Goal: Ask a question

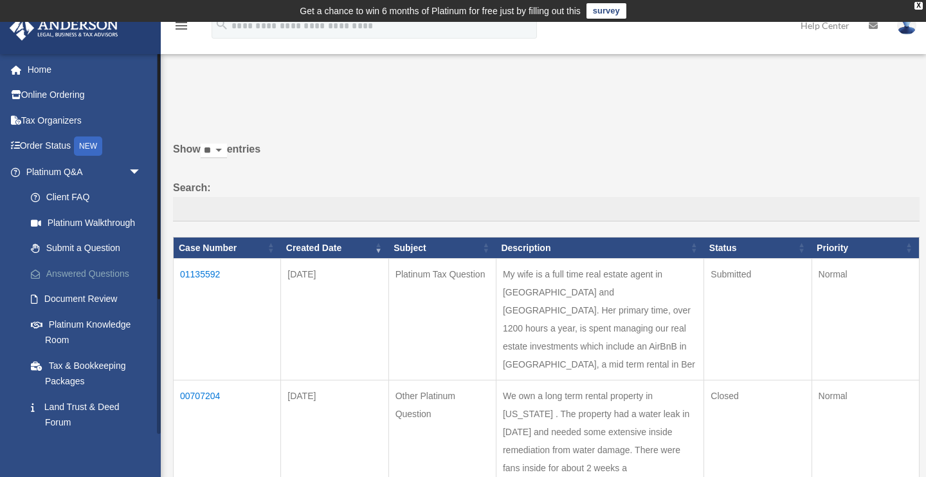
click at [84, 272] on link "Answered Questions" at bounding box center [89, 274] width 143 height 26
click at [87, 246] on link "Submit a Question" at bounding box center [89, 248] width 143 height 26
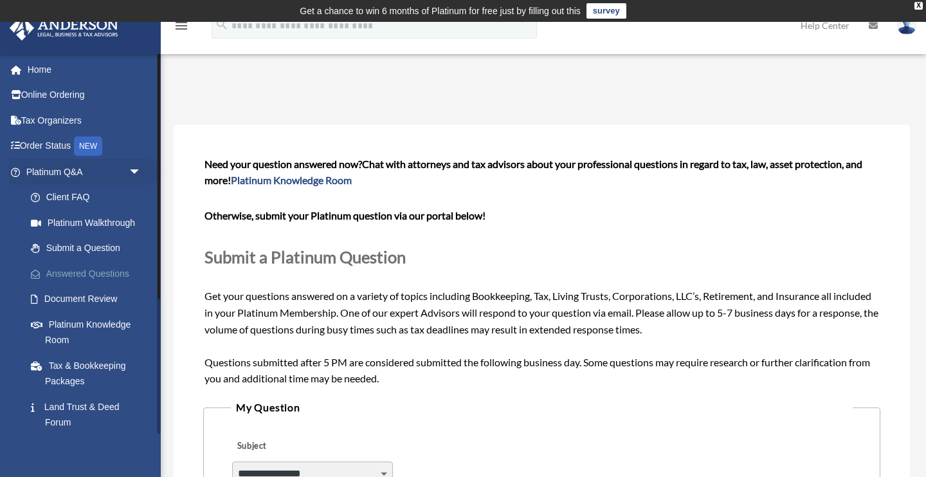
click at [84, 273] on link "Answered Questions" at bounding box center [89, 274] width 143 height 26
